Goal: Obtain resource: Obtain resource

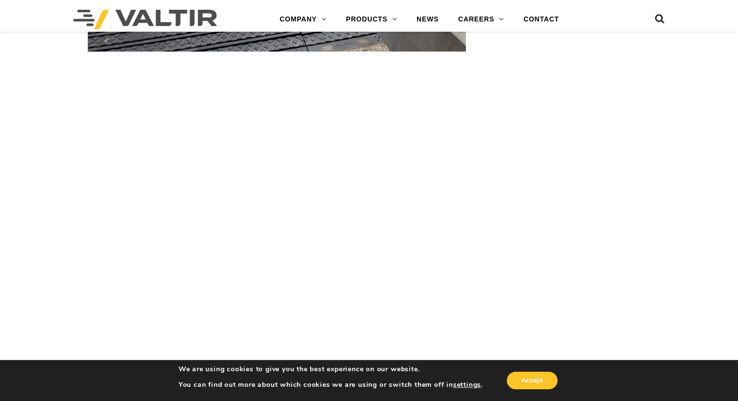
scroll to position [2487, 0]
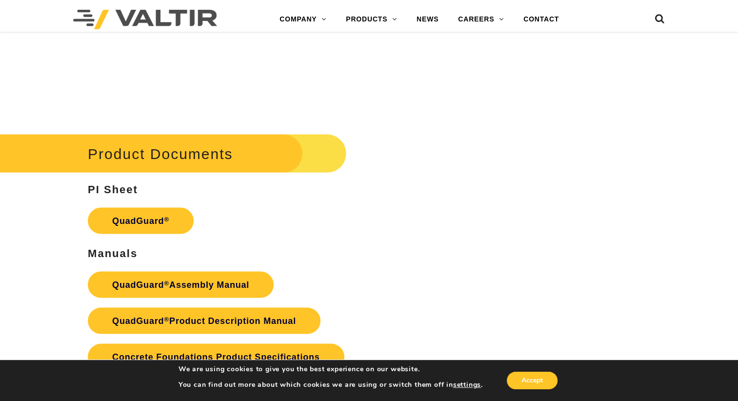
scroll to position [1804, 0]
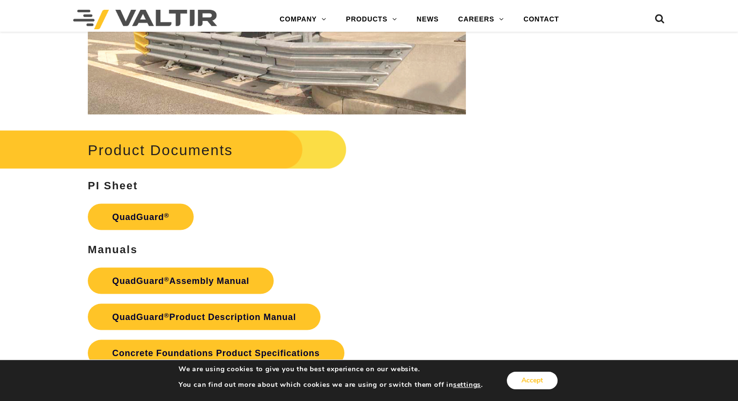
click at [532, 380] on button "Accept" at bounding box center [532, 381] width 51 height 18
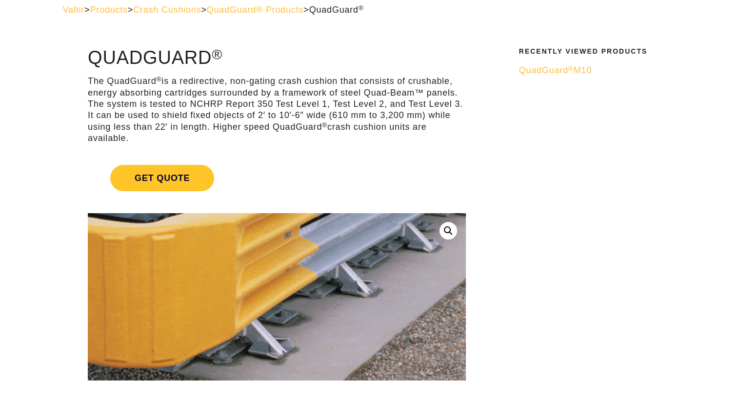
scroll to position [0, 0]
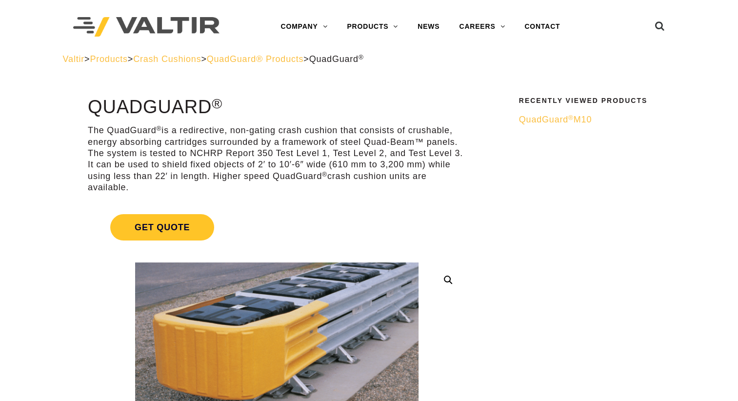
click at [537, 120] on span "QuadGuard ® M10" at bounding box center [555, 120] width 73 height 10
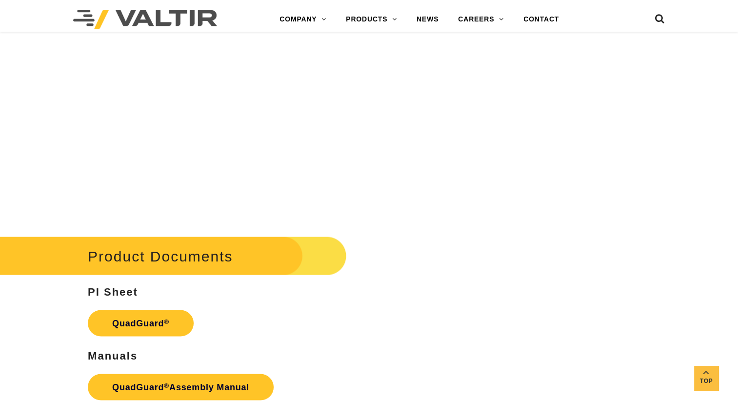
scroll to position [1902, 0]
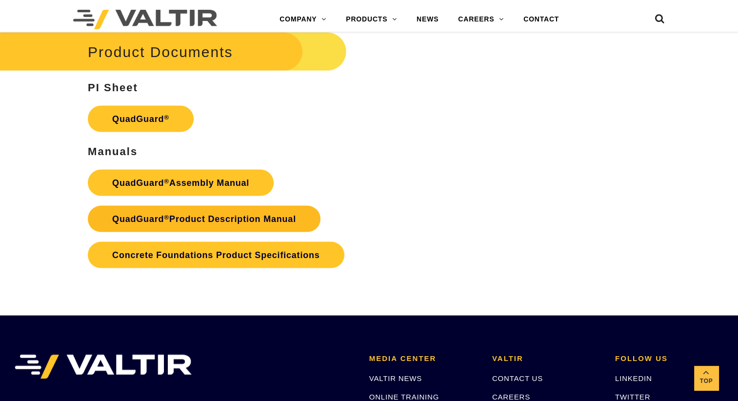
click at [186, 226] on link "QuadGuard ® Product Description Manual" at bounding box center [204, 219] width 233 height 26
